Goal: Information Seeking & Learning: Find specific fact

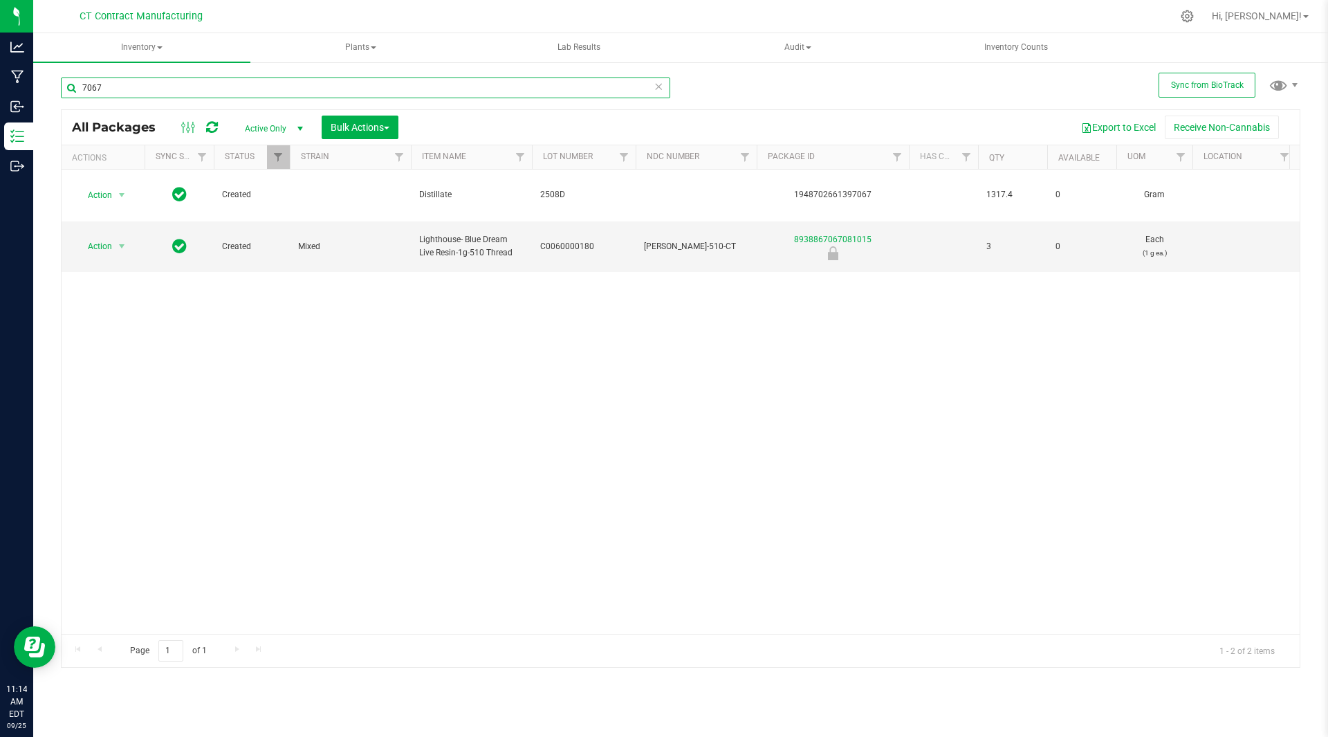
click at [111, 90] on input "7067" at bounding box center [365, 87] width 609 height 21
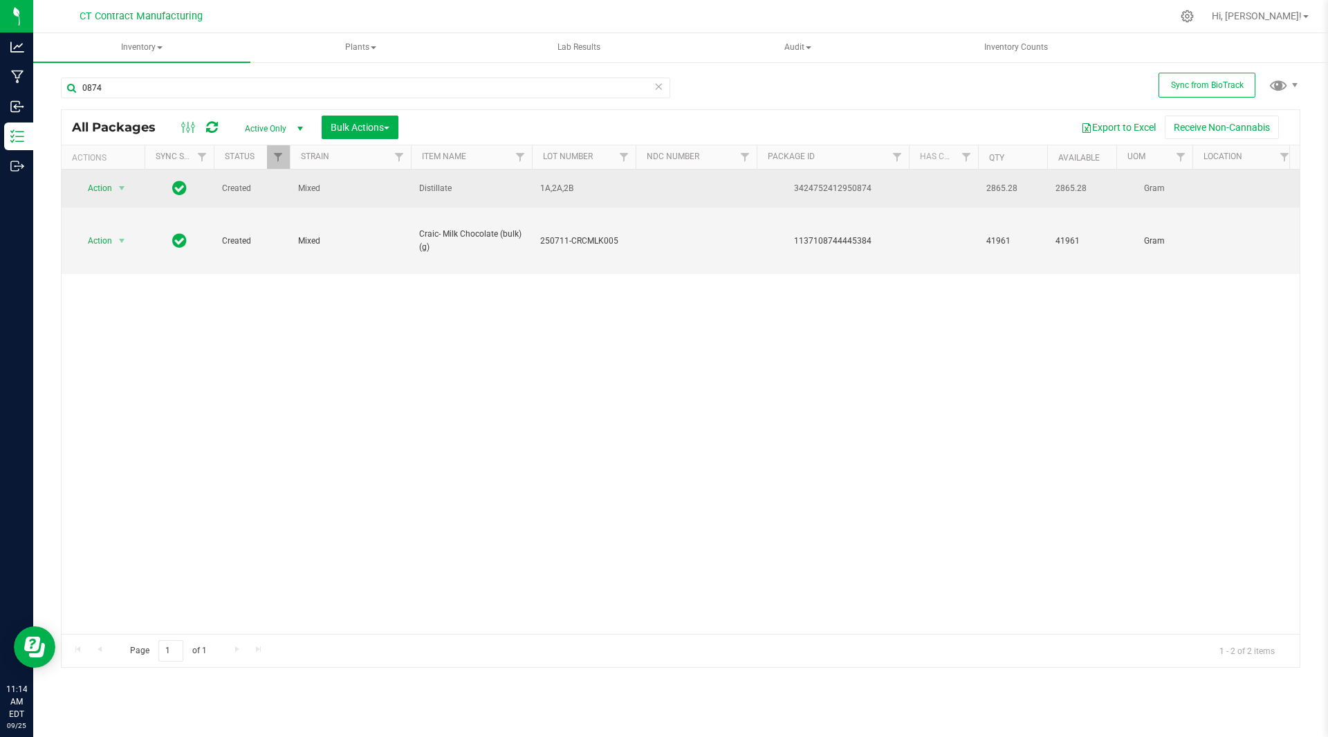
click at [837, 185] on div "3424752412950874" at bounding box center [833, 188] width 156 height 13
copy div "3424752412950874"
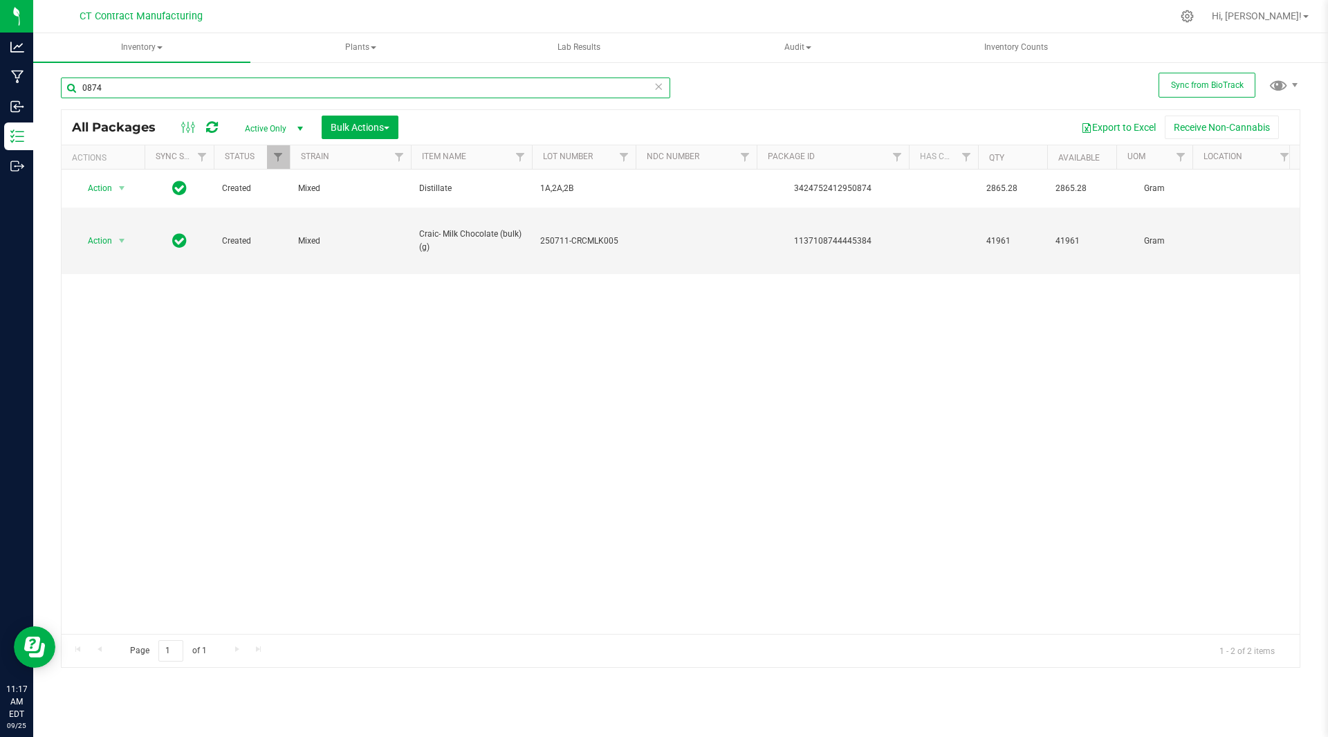
click at [131, 91] on input "0874" at bounding box center [365, 87] width 609 height 21
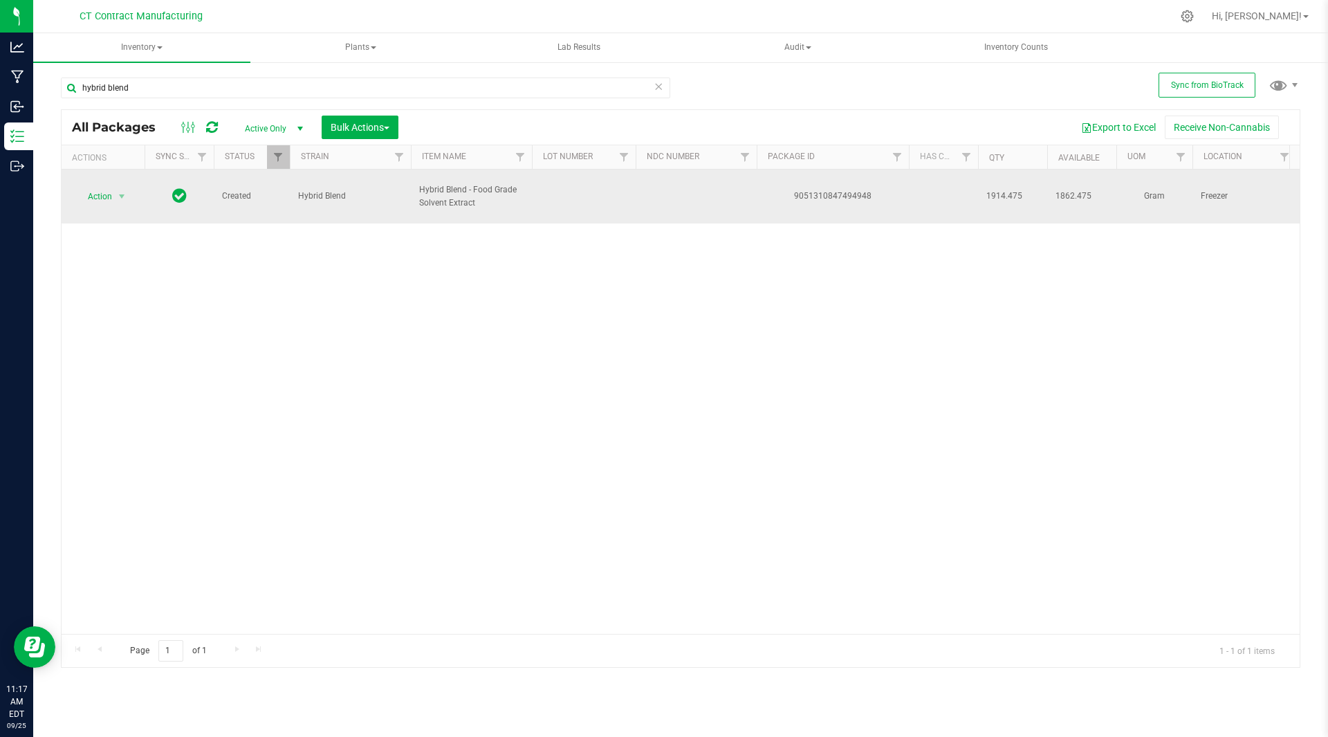
click at [838, 200] on div "9051310847494948" at bounding box center [833, 196] width 156 height 13
copy div "9051310847494948"
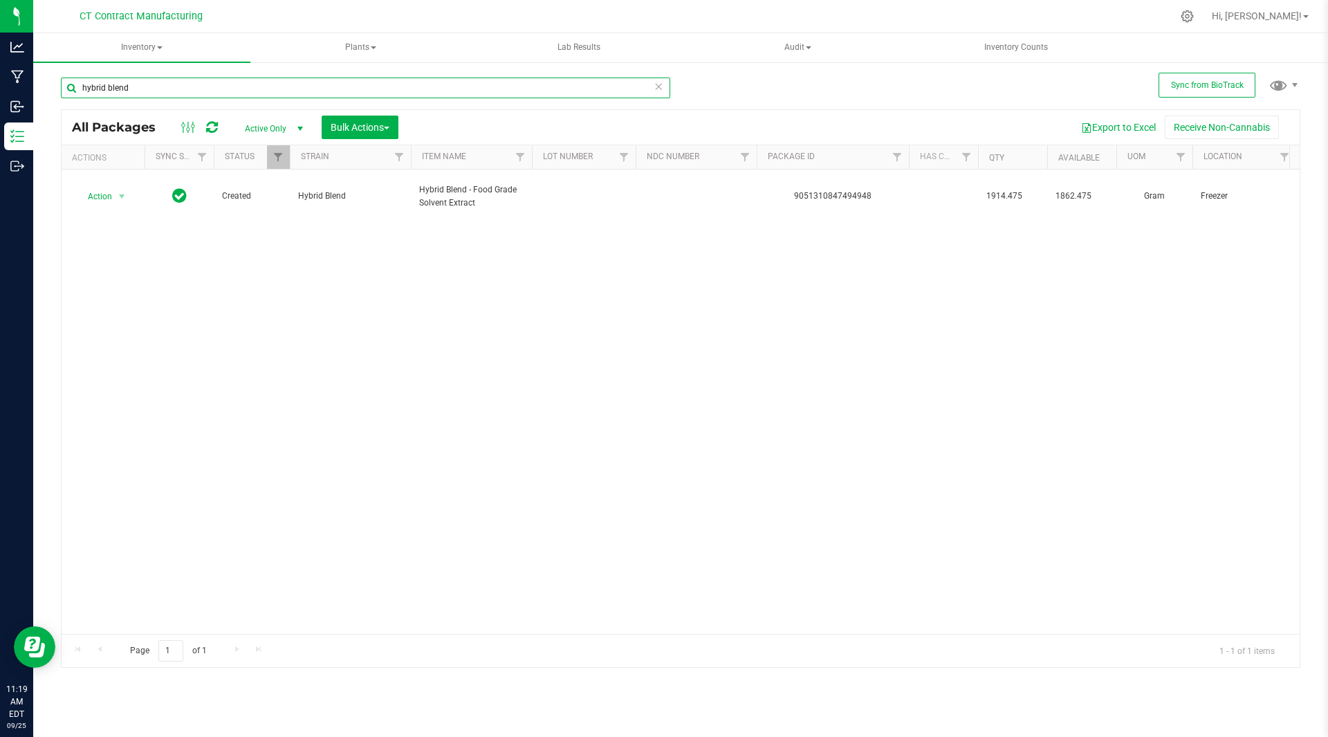
click at [227, 85] on input "hybrid blend" at bounding box center [365, 87] width 609 height 21
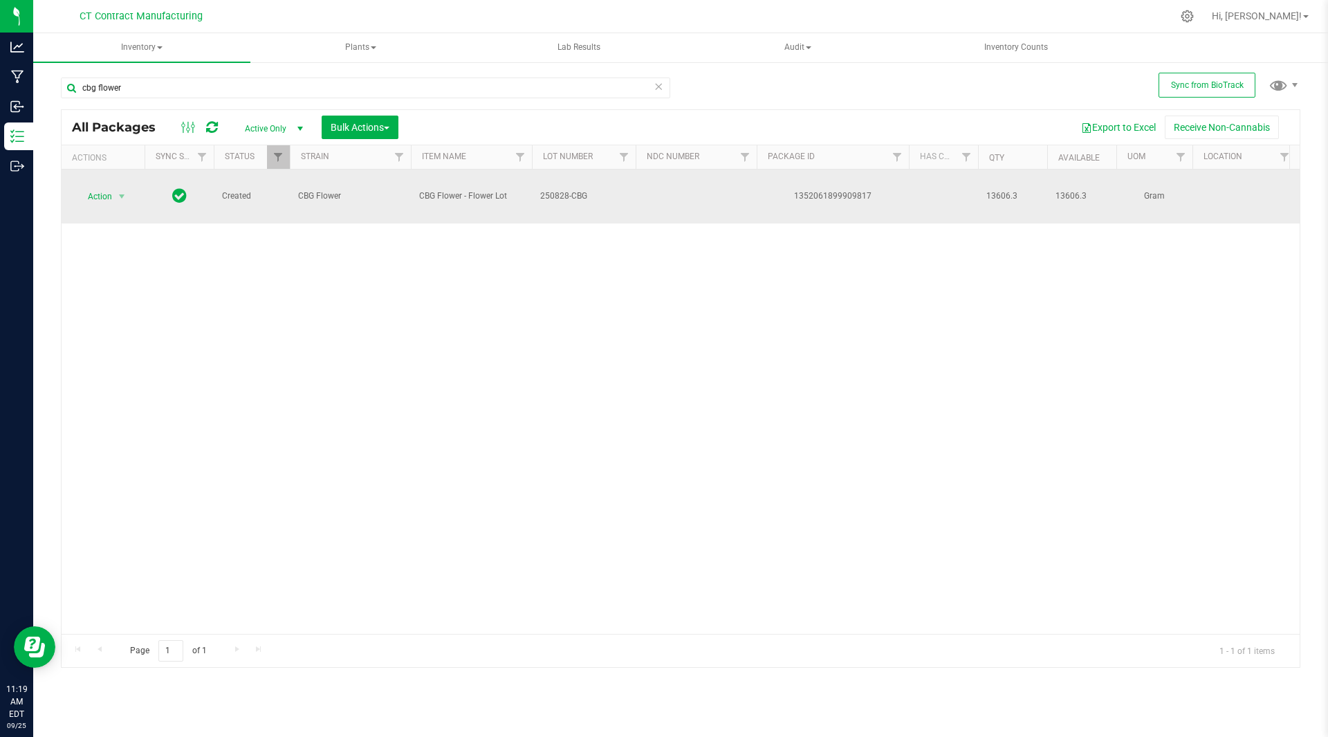
click at [835, 196] on div "1352061899909817" at bounding box center [833, 196] width 156 height 13
copy div "1352061899909817"
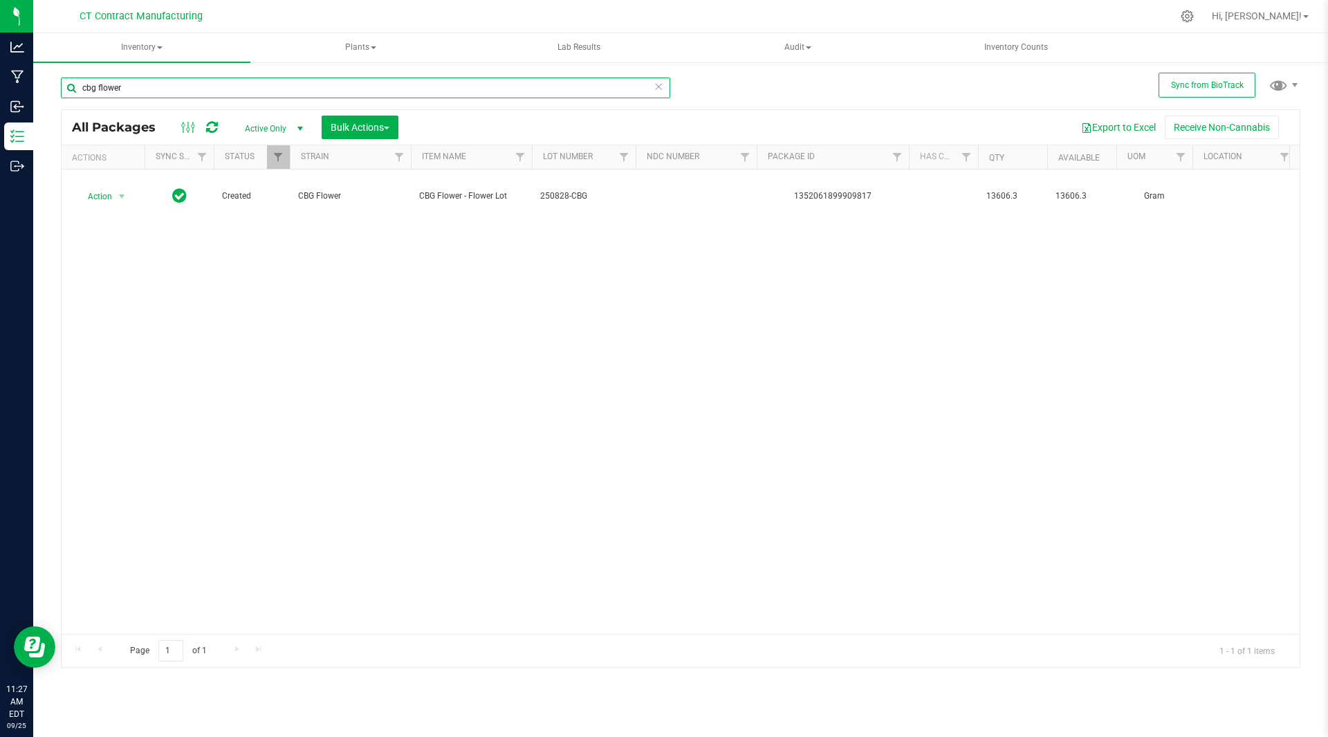
click at [158, 88] on input "cbg flower" at bounding box center [365, 87] width 609 height 21
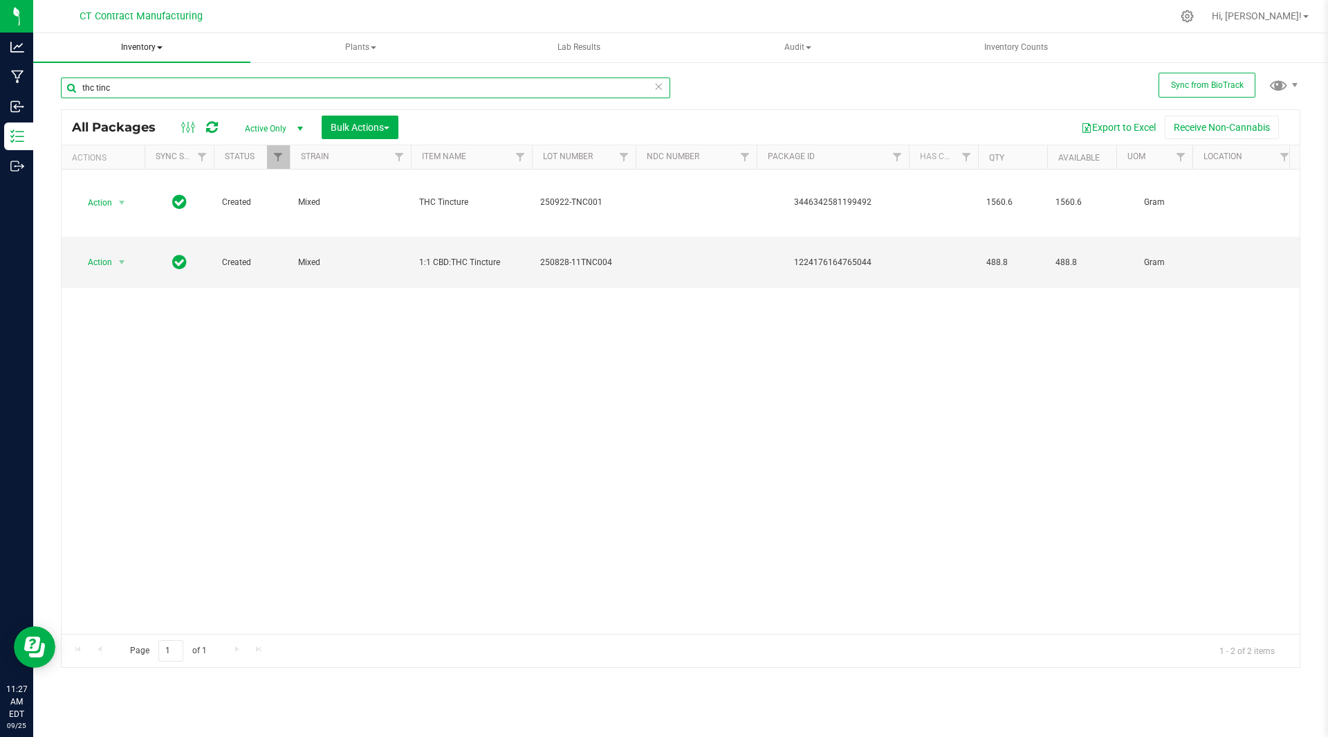
type input "thc tinc"
